Goal: Find specific page/section

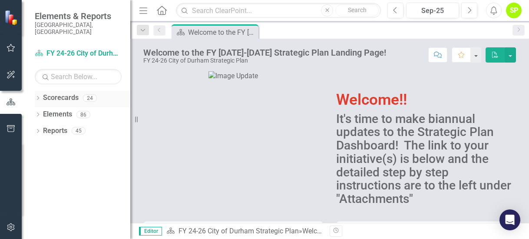
click at [42, 95] on div "Dropdown Scorecards 24" at bounding box center [83, 99] width 96 height 17
click at [34, 91] on div "Dropdown Scorecards 24 Dropdown FY 24-26 City of [GEOGRAPHIC_DATA] Strategic Pl…" at bounding box center [76, 165] width 109 height 148
click at [41, 91] on div "Dropdown Scorecards 24" at bounding box center [83, 99] width 96 height 17
click at [38, 96] on icon "Dropdown" at bounding box center [38, 98] width 6 height 5
click at [43, 112] on icon at bounding box center [43, 114] width 2 height 4
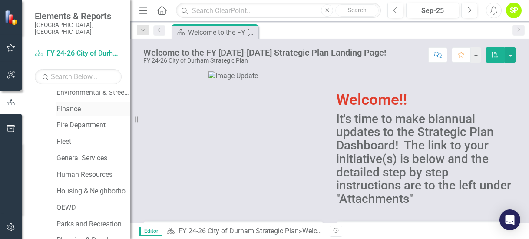
scroll to position [174, 0]
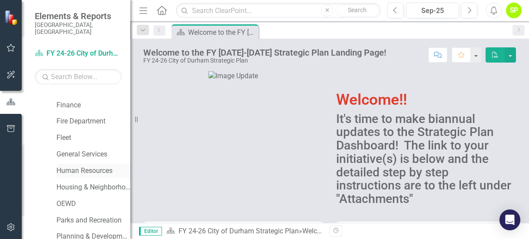
click at [96, 166] on link "Human Resources" at bounding box center [93, 171] width 74 height 10
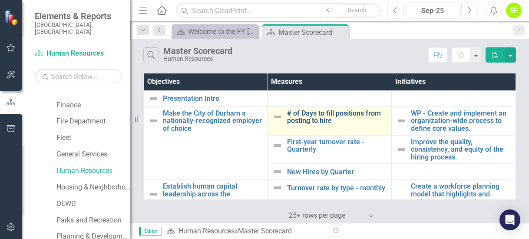
click at [309, 111] on link "# of Days to fill positions from posting to hire" at bounding box center [337, 116] width 100 height 15
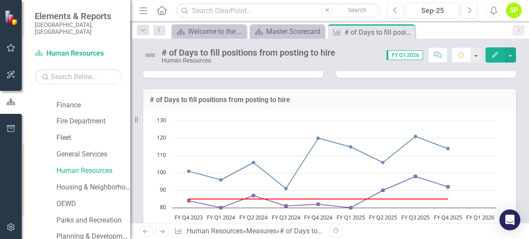
scroll to position [391, 0]
